Goal: Task Accomplishment & Management: Use online tool/utility

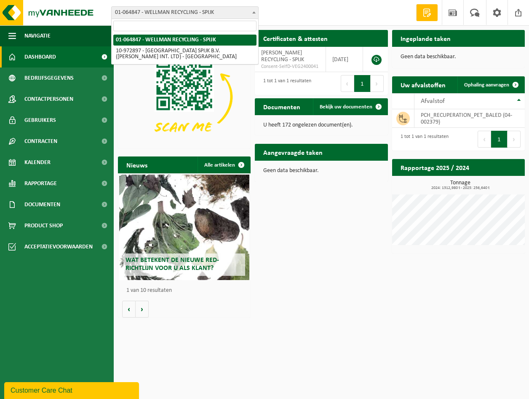
click at [232, 14] on span "01-064847 - WELLMAN RECYCLING - SPIJK" at bounding box center [185, 13] width 147 height 12
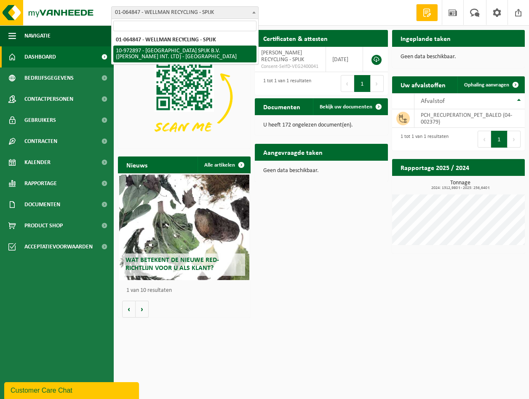
select select "156661"
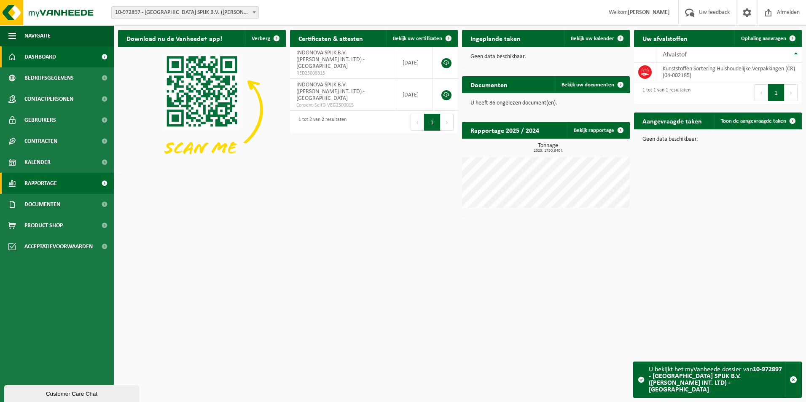
click at [28, 183] on span "Rapportage" at bounding box center [40, 183] width 32 height 21
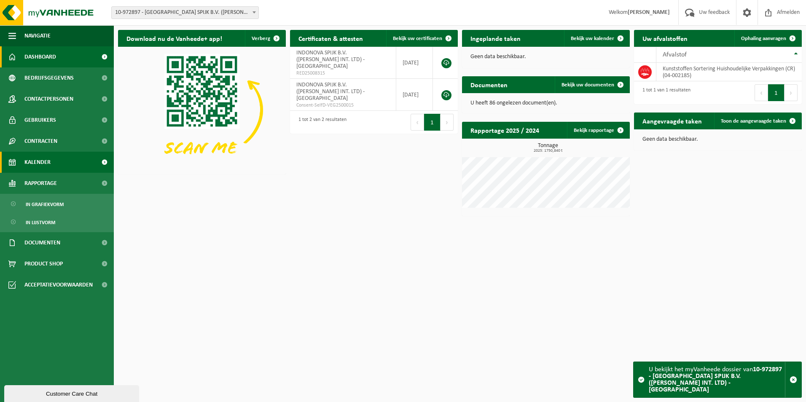
click at [32, 169] on span "Kalender" at bounding box center [37, 162] width 26 height 21
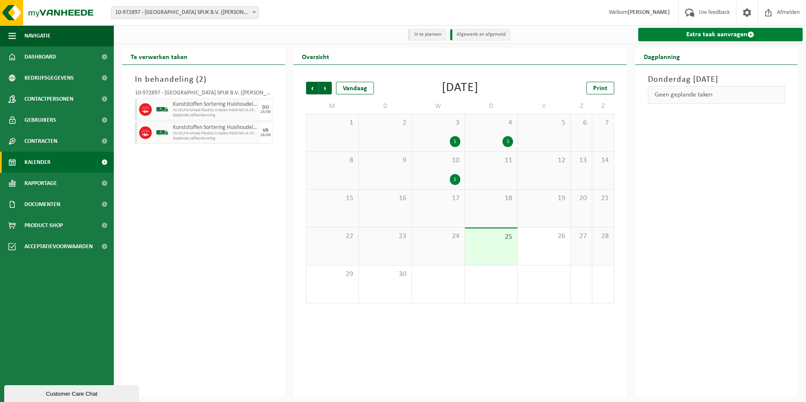
click at [717, 35] on link "Extra taak aanvragen" at bounding box center [720, 34] width 165 height 13
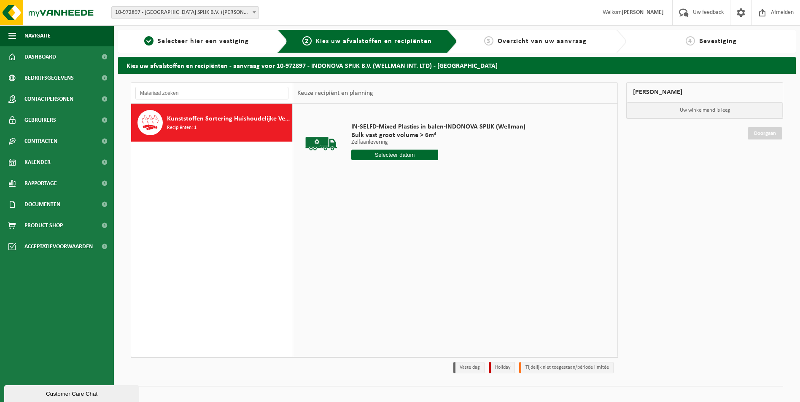
click at [391, 154] on input "text" at bounding box center [394, 155] width 87 height 11
click at [369, 254] on div "30" at bounding box center [373, 256] width 15 height 13
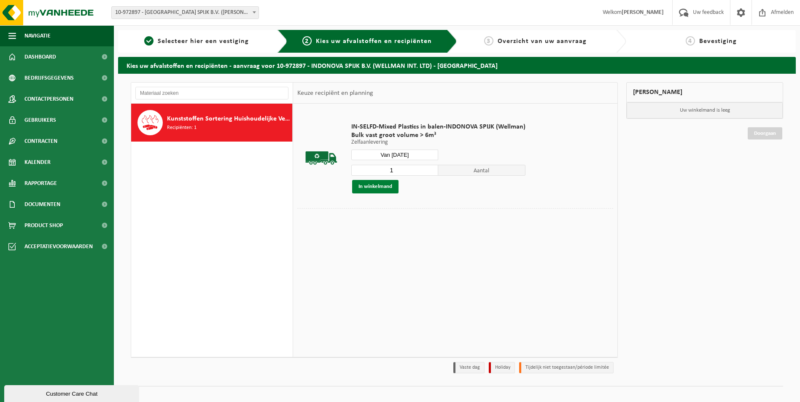
click at [385, 187] on button "In winkelmand" at bounding box center [375, 186] width 46 height 13
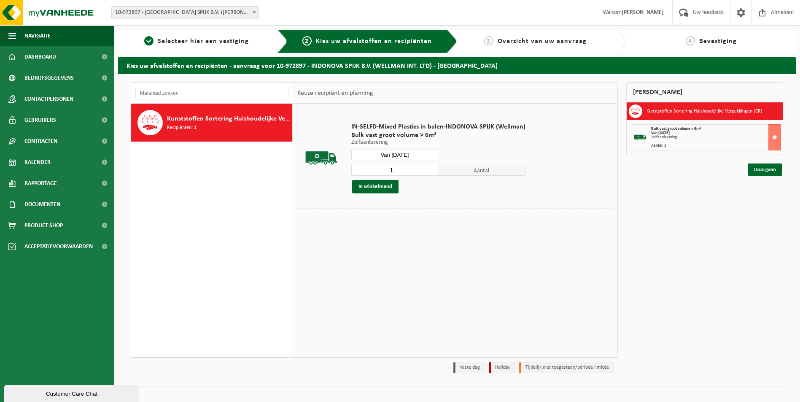
click at [411, 152] on input "Van 2025-09-30" at bounding box center [394, 155] width 87 height 11
click at [443, 177] on icon at bounding box center [446, 173] width 13 height 13
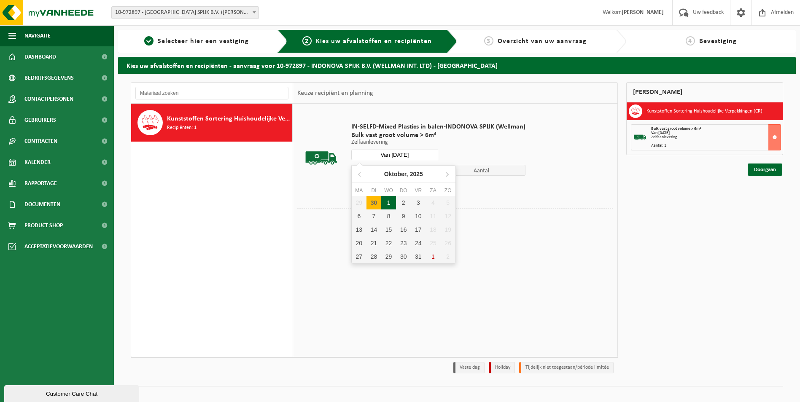
click at [386, 201] on div "1" at bounding box center [388, 202] width 15 height 13
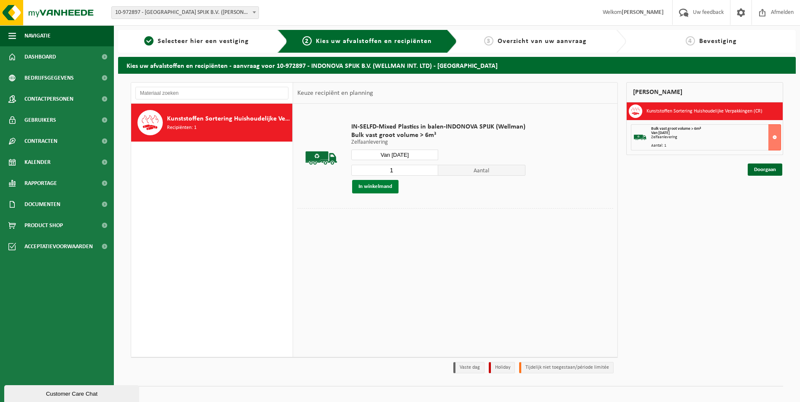
click at [380, 187] on button "In winkelmand" at bounding box center [375, 186] width 46 height 13
click at [414, 155] on input "Van 2025-10-01" at bounding box center [394, 155] width 87 height 11
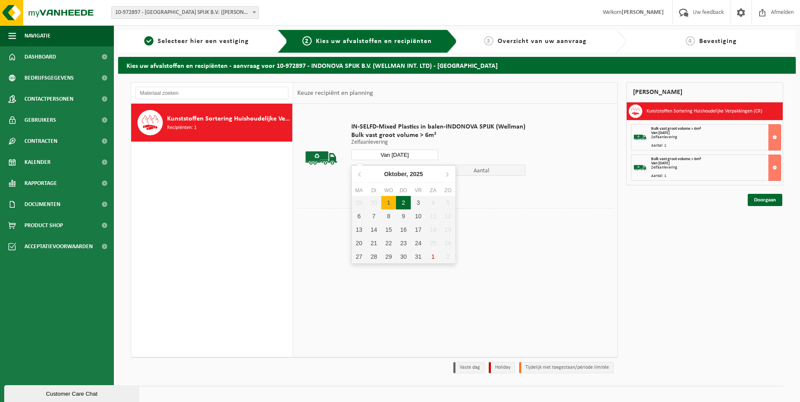
click at [400, 203] on div "2" at bounding box center [403, 202] width 15 height 13
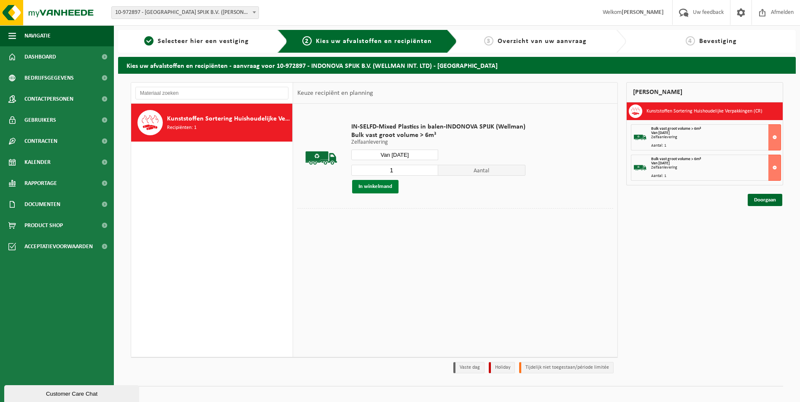
click at [378, 188] on button "In winkelmand" at bounding box center [375, 186] width 46 height 13
click at [409, 155] on input "Van 2025-10-02" at bounding box center [394, 155] width 87 height 11
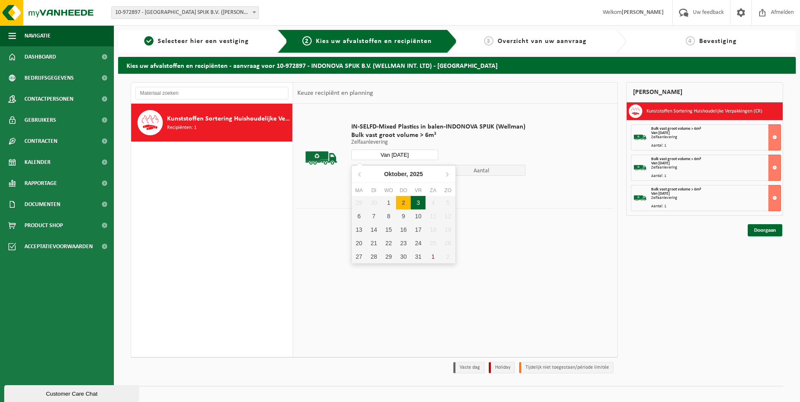
click at [415, 201] on div "3" at bounding box center [418, 202] width 15 height 13
type input "Van 2025-10-03"
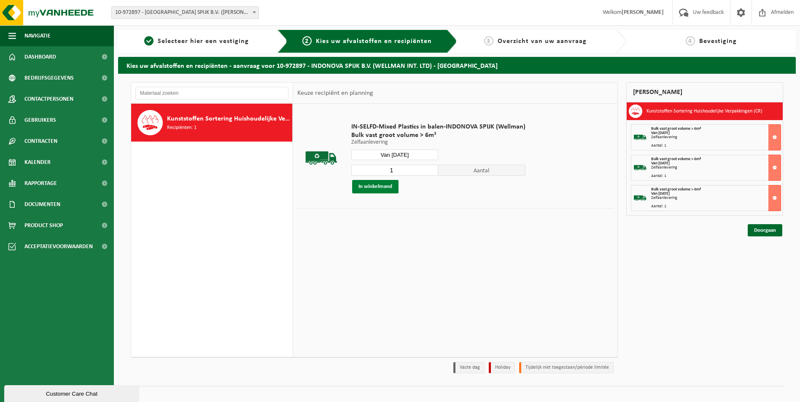
click at [381, 185] on button "In winkelmand" at bounding box center [375, 186] width 46 height 13
click at [758, 261] on link "Doorgaan" at bounding box center [764, 261] width 35 height 12
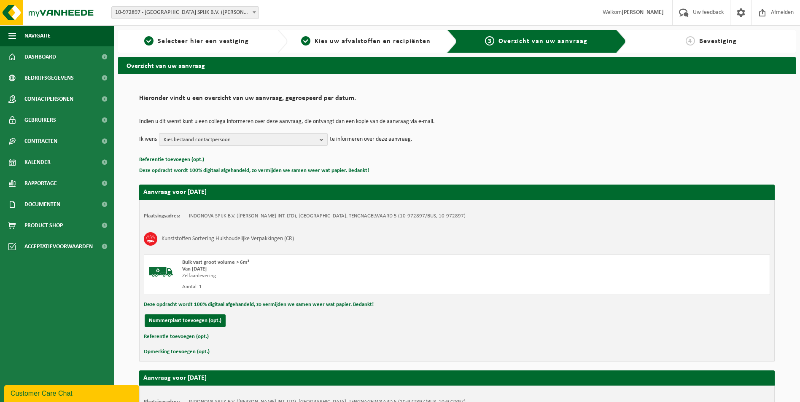
click at [244, 138] on span "Kies bestaand contactpersoon" at bounding box center [240, 140] width 153 height 13
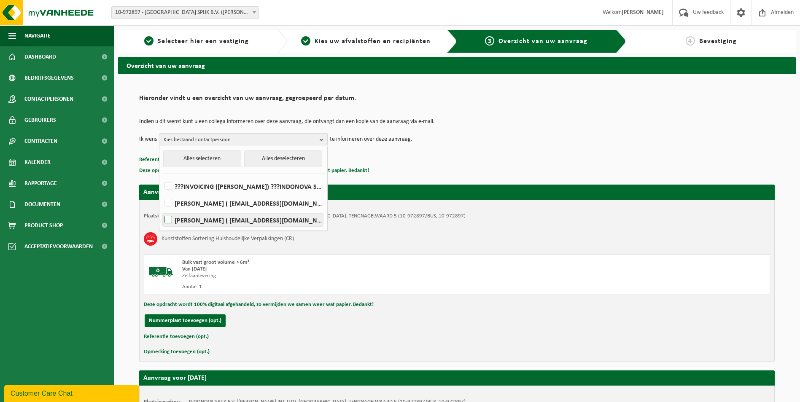
click at [169, 220] on label "PETER VAN RIJN ( planningspijk@nl.indorama.net )" at bounding box center [243, 220] width 160 height 13
click at [161, 210] on input "PETER VAN RIJN ( planningspijk@nl.indorama.net )" at bounding box center [161, 209] width 0 height 0
checkbox input "true"
click at [322, 142] on b "button" at bounding box center [324, 140] width 8 height 12
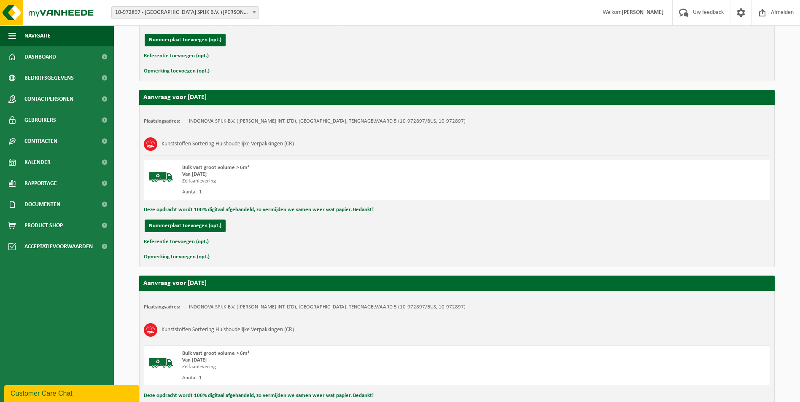
scroll to position [560, 0]
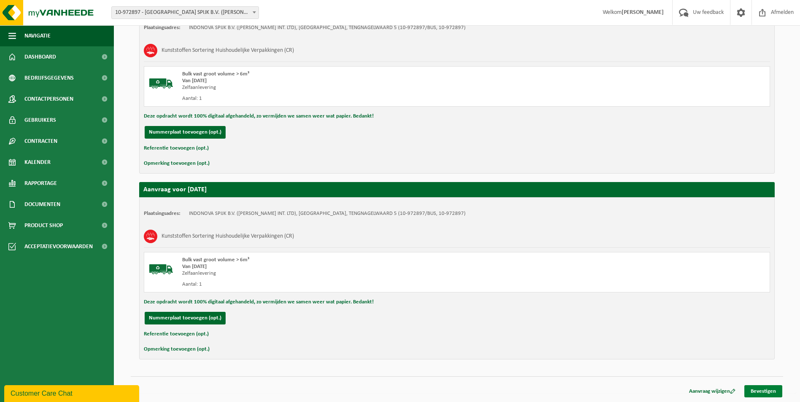
click at [760, 391] on link "Bevestigen" at bounding box center [763, 391] width 38 height 12
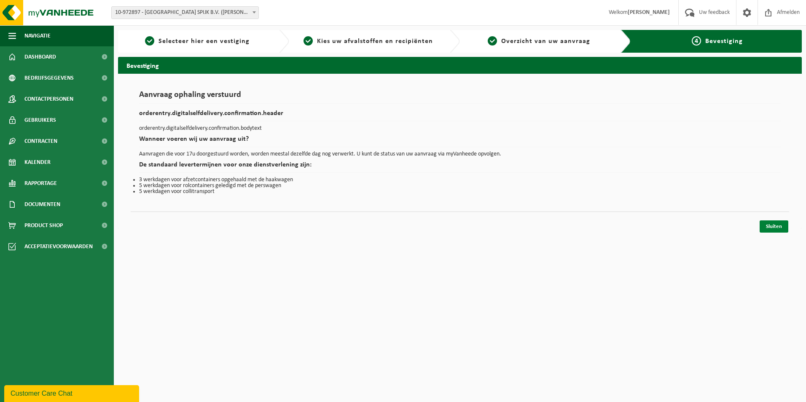
click at [770, 226] on link "Sluiten" at bounding box center [774, 226] width 29 height 12
